Goal: Check status

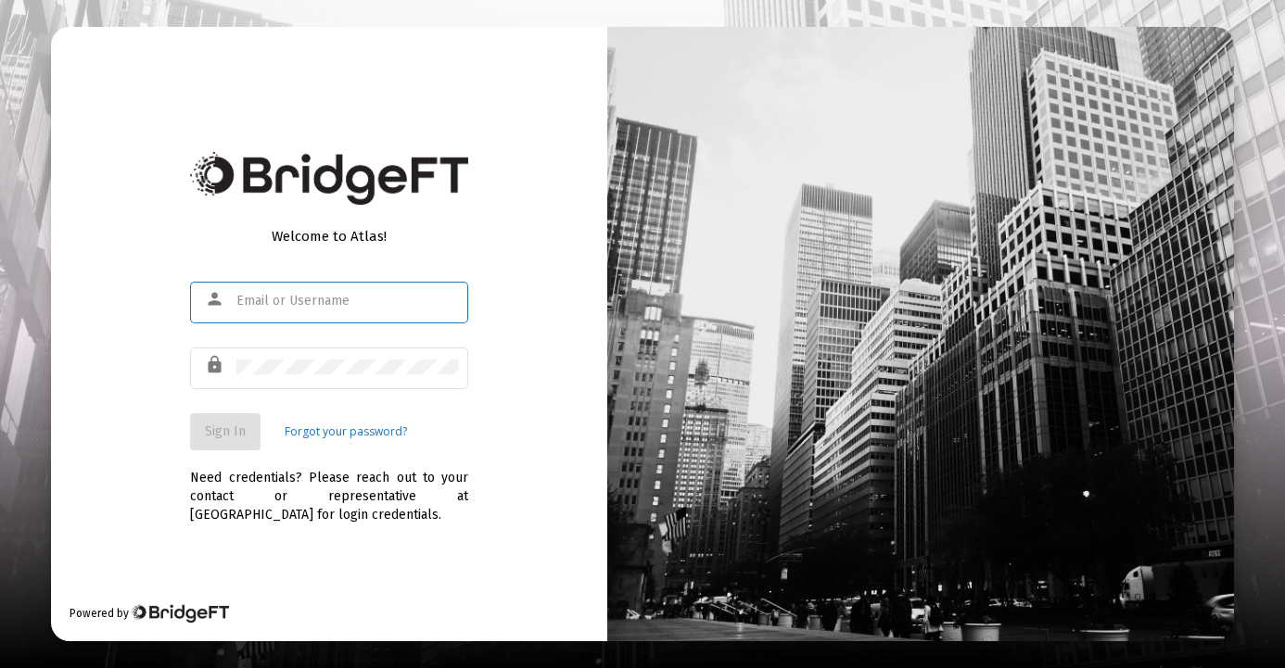
type input "[EMAIL_ADDRESS][DOMAIN_NAME]"
click at [225, 430] on span "Sign In" at bounding box center [225, 432] width 41 height 16
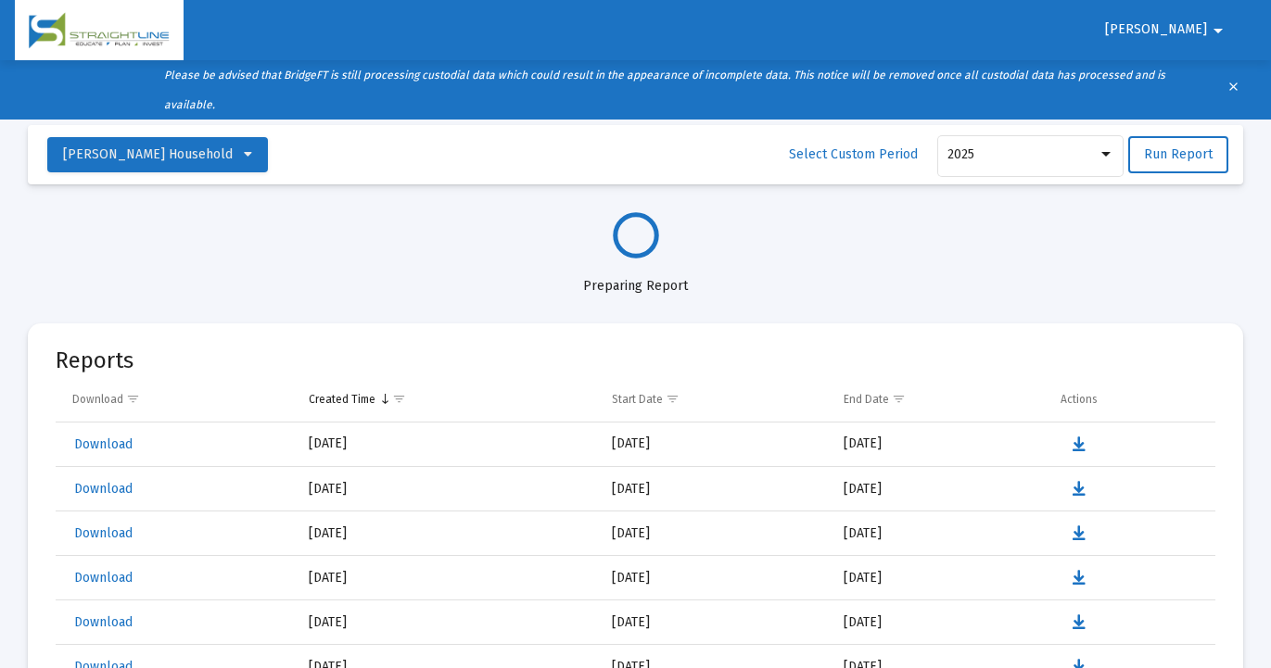
select select "View all"
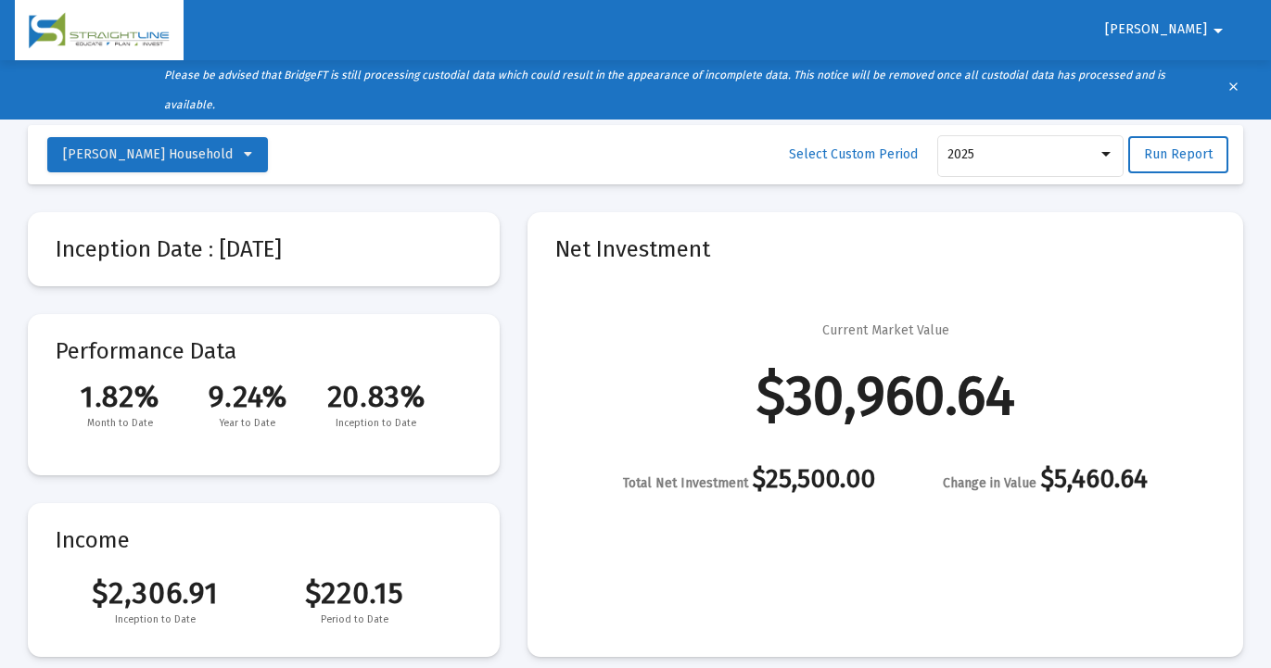
click at [514, 331] on div "Inception Date : [DATE] Performance Data 1.82% 9.24% 20.83% Month to Date Year …" at bounding box center [636, 434] width 1216 height 445
click at [1218, 28] on mat-icon "arrow_drop_down" at bounding box center [1218, 30] width 22 height 37
click at [1187, 77] on button "Logout" at bounding box center [1184, 79] width 104 height 45
